Goal: Book appointment/travel/reservation

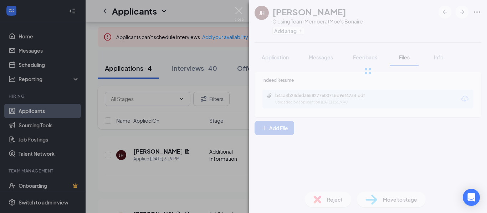
scroll to position [36, 0]
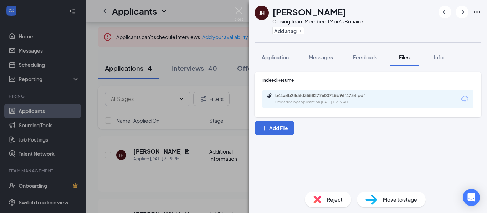
click at [391, 198] on span "Move to stage" at bounding box center [400, 200] width 34 height 8
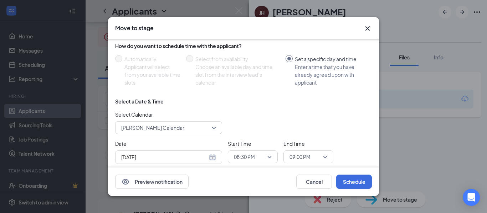
scroll to position [71, 0]
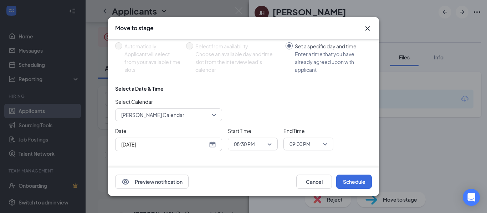
click at [174, 117] on span "[PERSON_NAME] Calendar" at bounding box center [165, 115] width 88 height 11
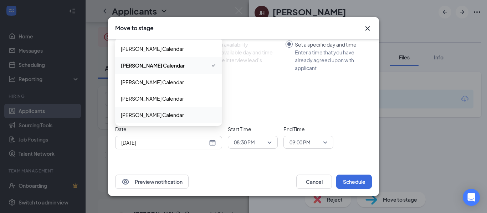
scroll to position [73, 0]
click at [295, 105] on div "Select Calendar [PERSON_NAME] Calendar 19770 19685 161333 [PERSON_NAME] Calenda…" at bounding box center [243, 108] width 257 height 24
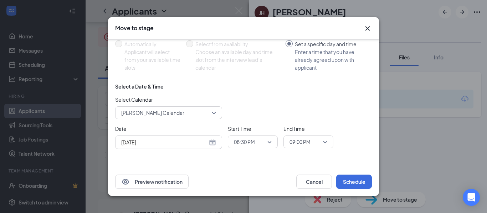
click at [215, 144] on div "[DATE]" at bounding box center [168, 143] width 95 height 8
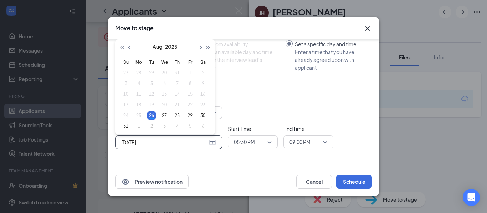
click at [273, 145] on div "08:30 PM" at bounding box center [253, 142] width 50 height 13
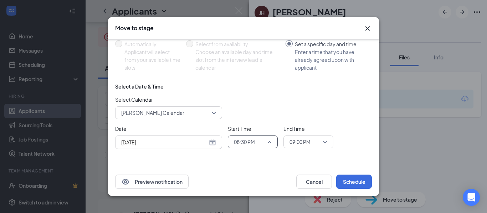
scroll to position [1270, 0]
click at [259, 161] on div "Choose stage: Onsite Interview (next stage) No available time slots to automati…" at bounding box center [243, 67] width 257 height 202
click at [265, 142] on span "08:30 PM" at bounding box center [249, 142] width 31 height 11
click at [249, 79] on span "04:00 PM" at bounding box center [243, 79] width 21 height 8
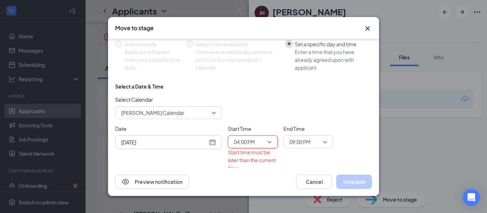
click at [303, 142] on span "09:00 PM" at bounding box center [299, 142] width 21 height 11
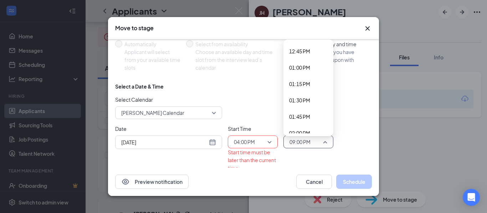
scroll to position [1018, 0]
click at [297, 99] on span "04:15 PM" at bounding box center [299, 98] width 21 height 8
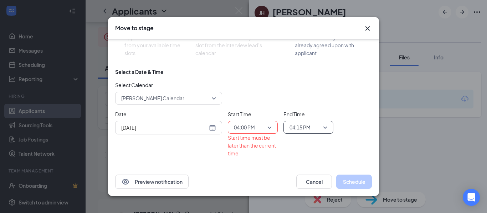
scroll to position [96, 0]
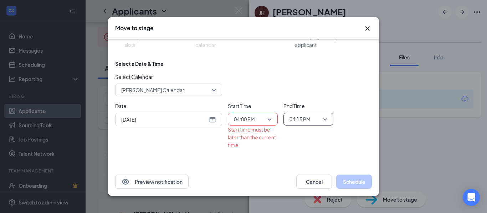
click at [316, 119] on span "04:15 PM" at bounding box center [304, 119] width 31 height 11
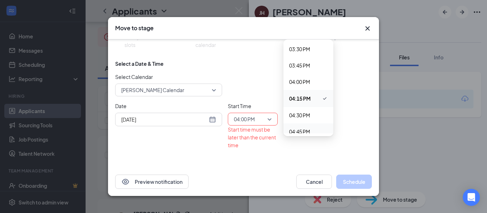
click at [202, 123] on input "[DATE]" at bounding box center [164, 120] width 86 height 8
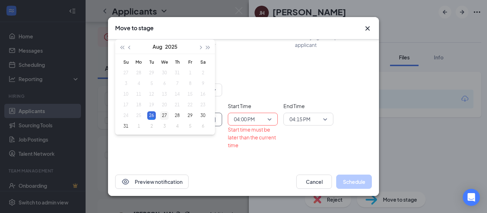
type input "[DATE]"
click at [163, 115] on div "27" at bounding box center [164, 116] width 9 height 9
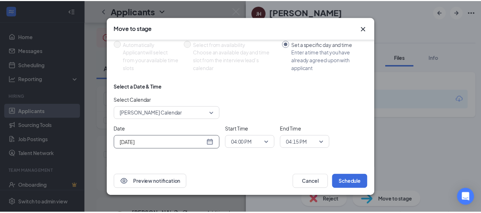
scroll to position [73, 0]
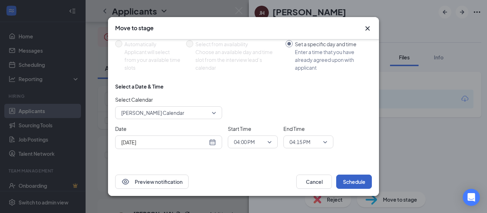
click at [349, 182] on button "Schedule" at bounding box center [354, 182] width 36 height 14
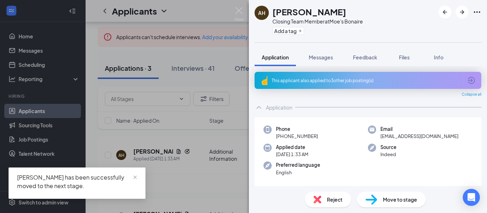
click at [172, 65] on div "AH [PERSON_NAME] Closing Team Member at Moe's Bonaire Add a tag Application Mes…" at bounding box center [243, 106] width 487 height 213
